Goal: Task Accomplishment & Management: Use online tool/utility

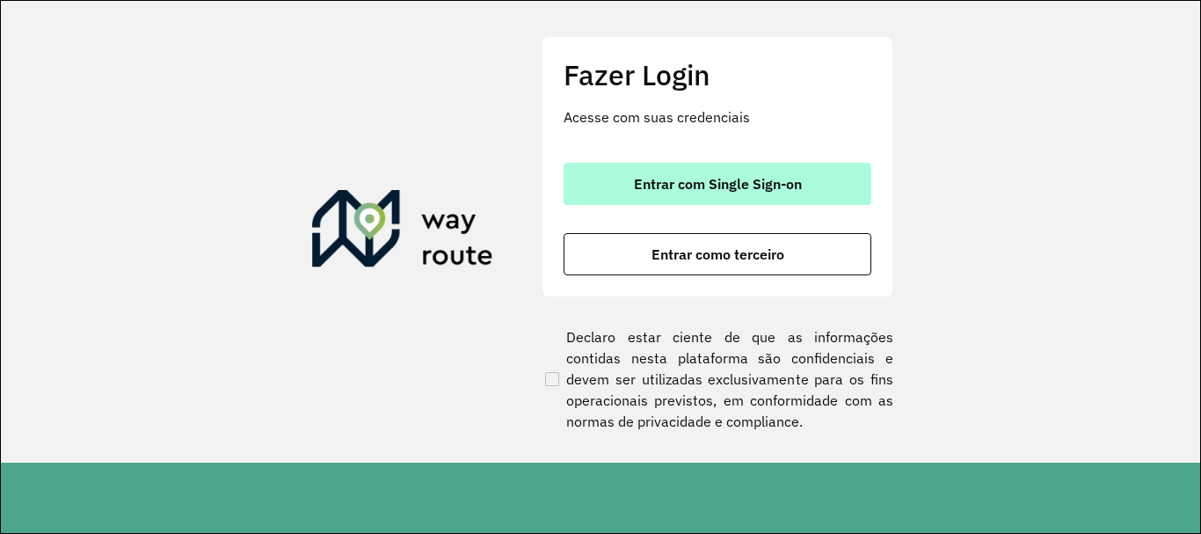
click at [742, 189] on span "Entrar com Single Sign-on" at bounding box center [718, 184] width 168 height 14
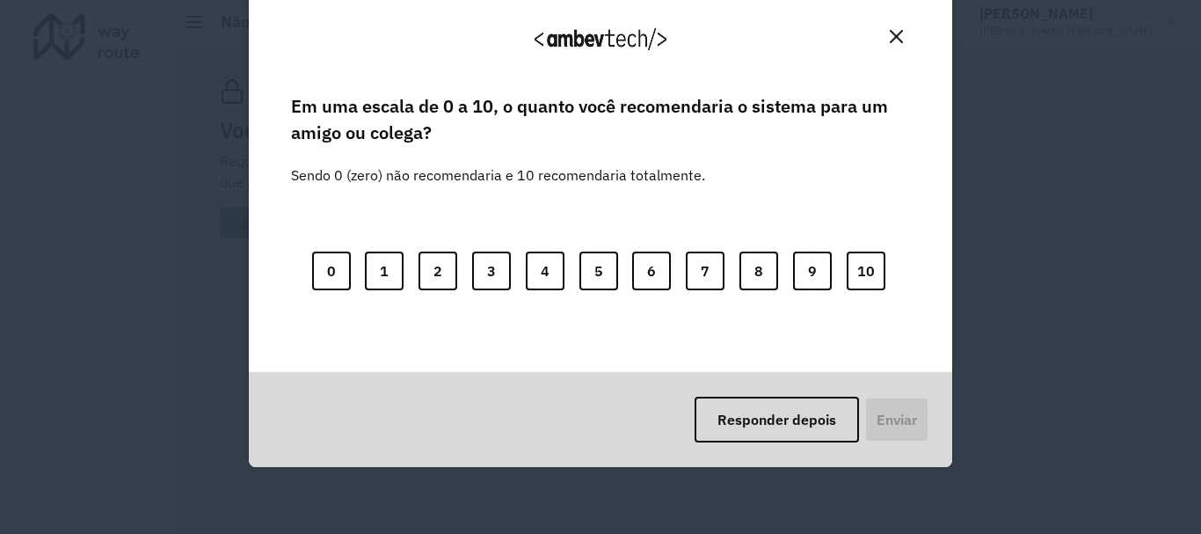
click at [894, 33] on img "Close" at bounding box center [896, 36] width 13 height 13
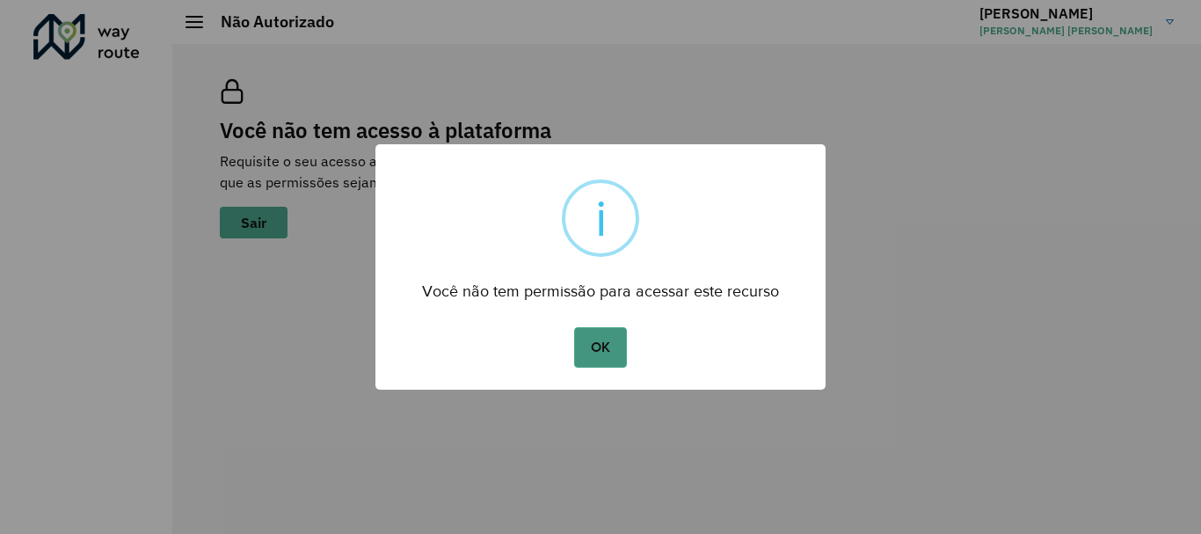
click at [581, 344] on button "OK" at bounding box center [600, 347] width 52 height 40
